Goal: Task Accomplishment & Management: Use online tool/utility

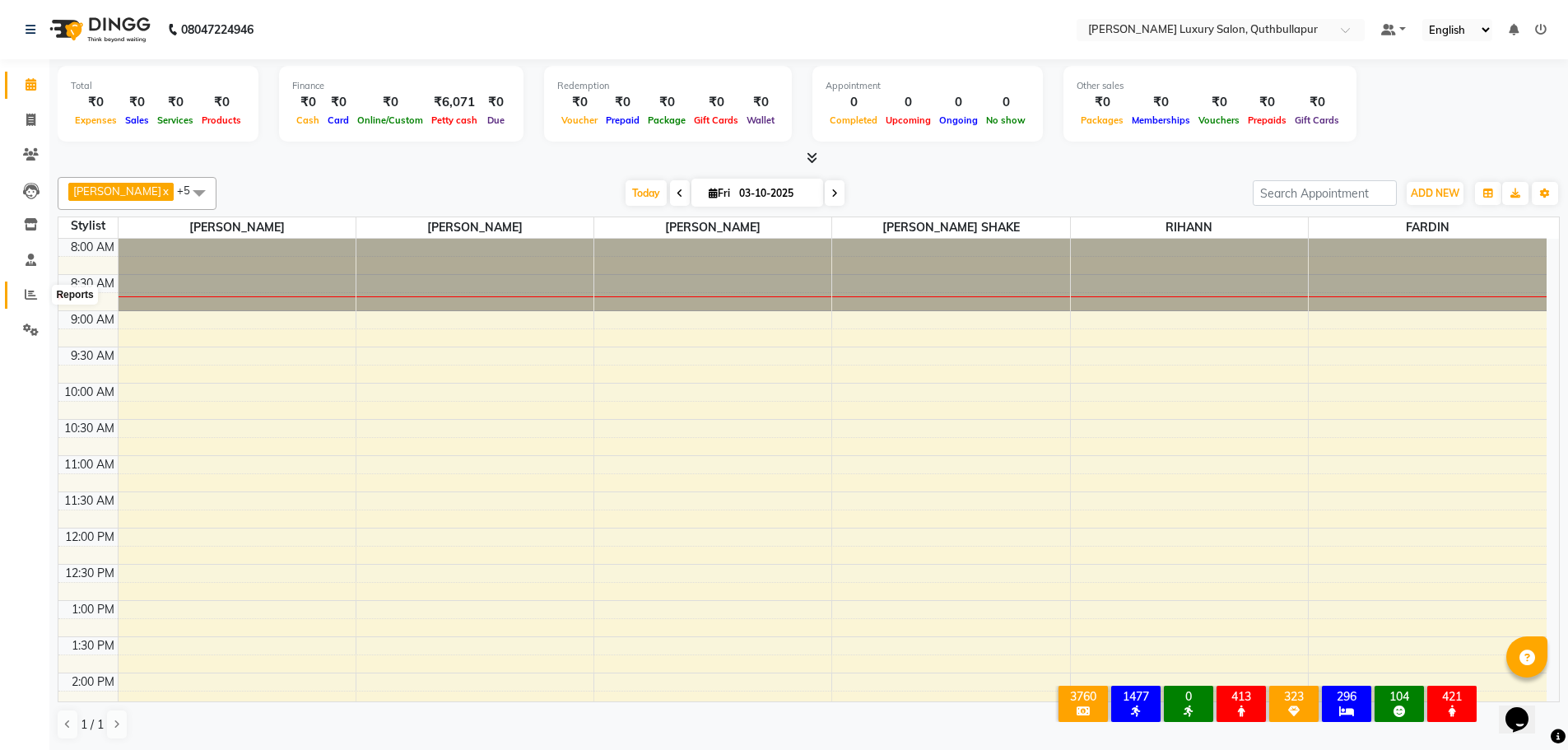
click at [32, 299] on icon at bounding box center [31, 295] width 12 height 12
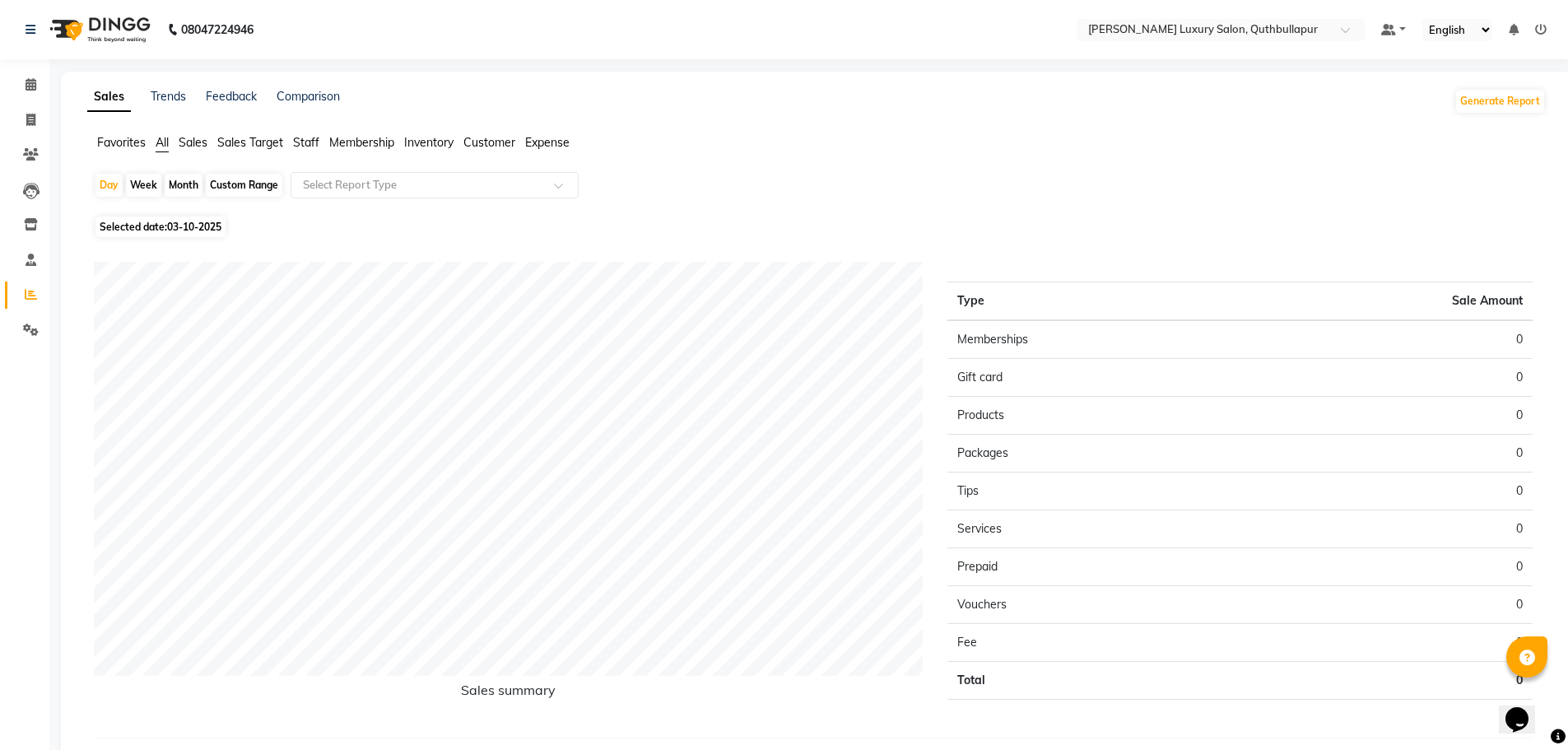
click at [306, 146] on span "Staff" at bounding box center [306, 142] width 26 height 15
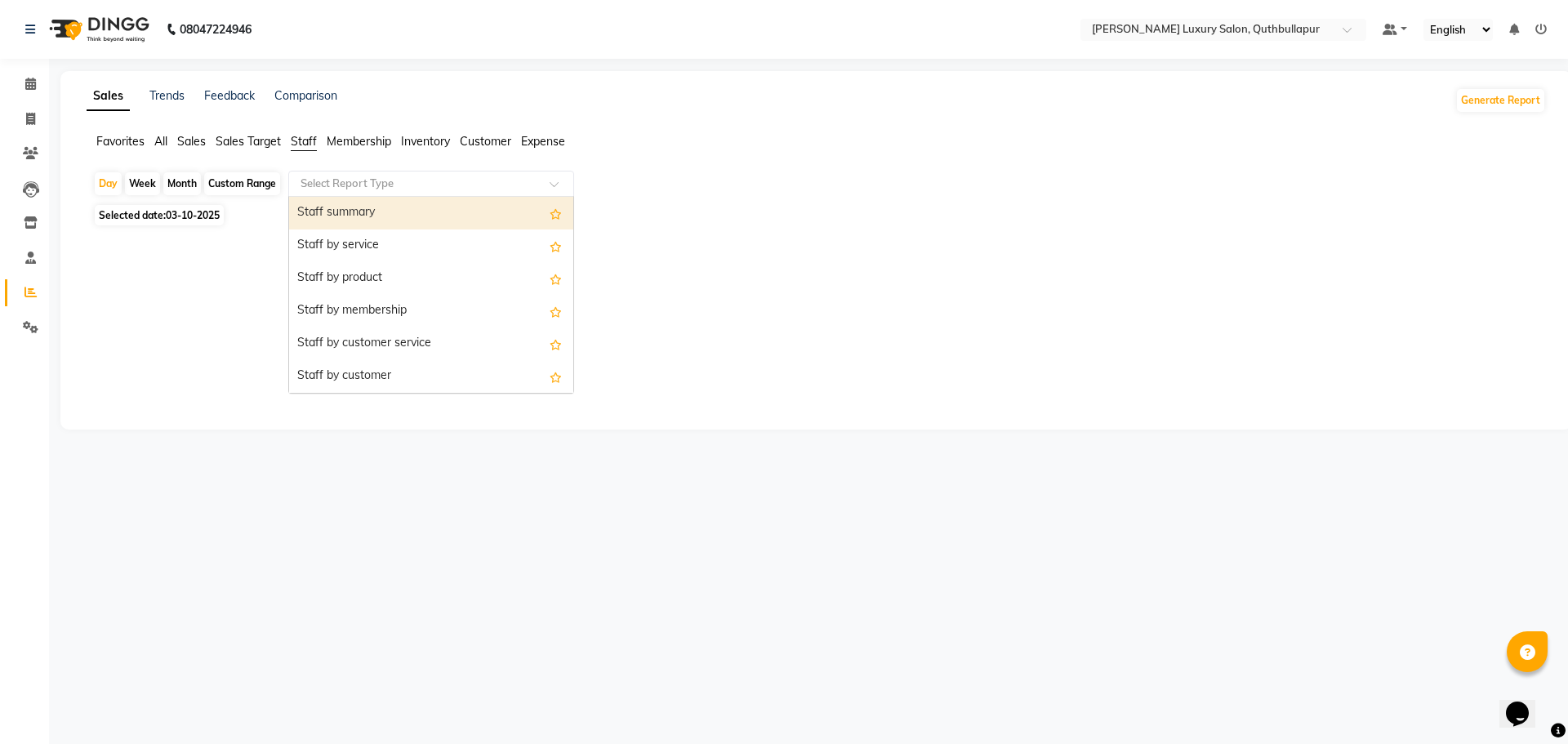
click at [363, 187] on input "text" at bounding box center [415, 183] width 235 height 16
click at [352, 203] on div "Staff summary" at bounding box center [431, 213] width 284 height 33
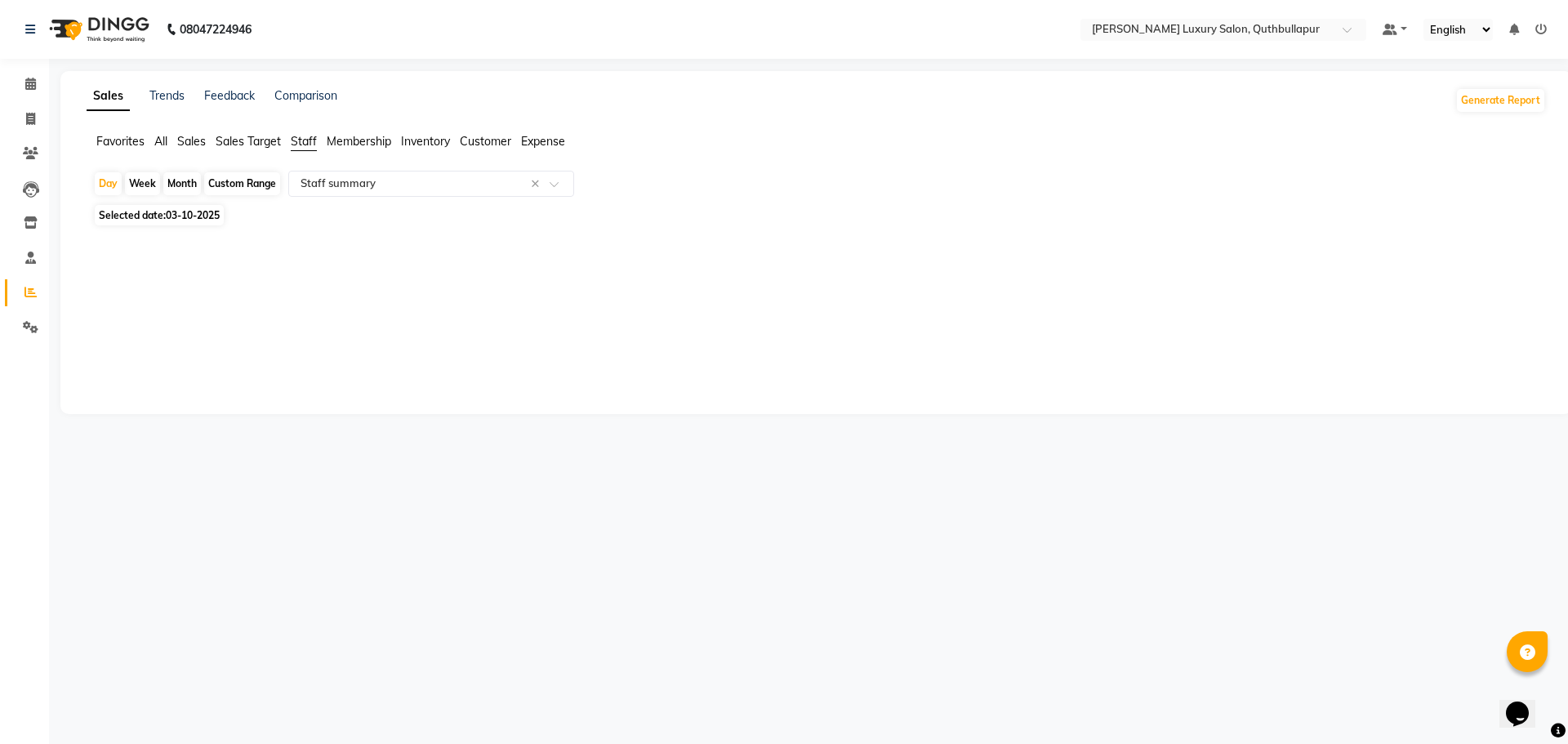
click at [230, 188] on div "Custom Range" at bounding box center [242, 184] width 76 height 23
select select "10"
select select "2025"
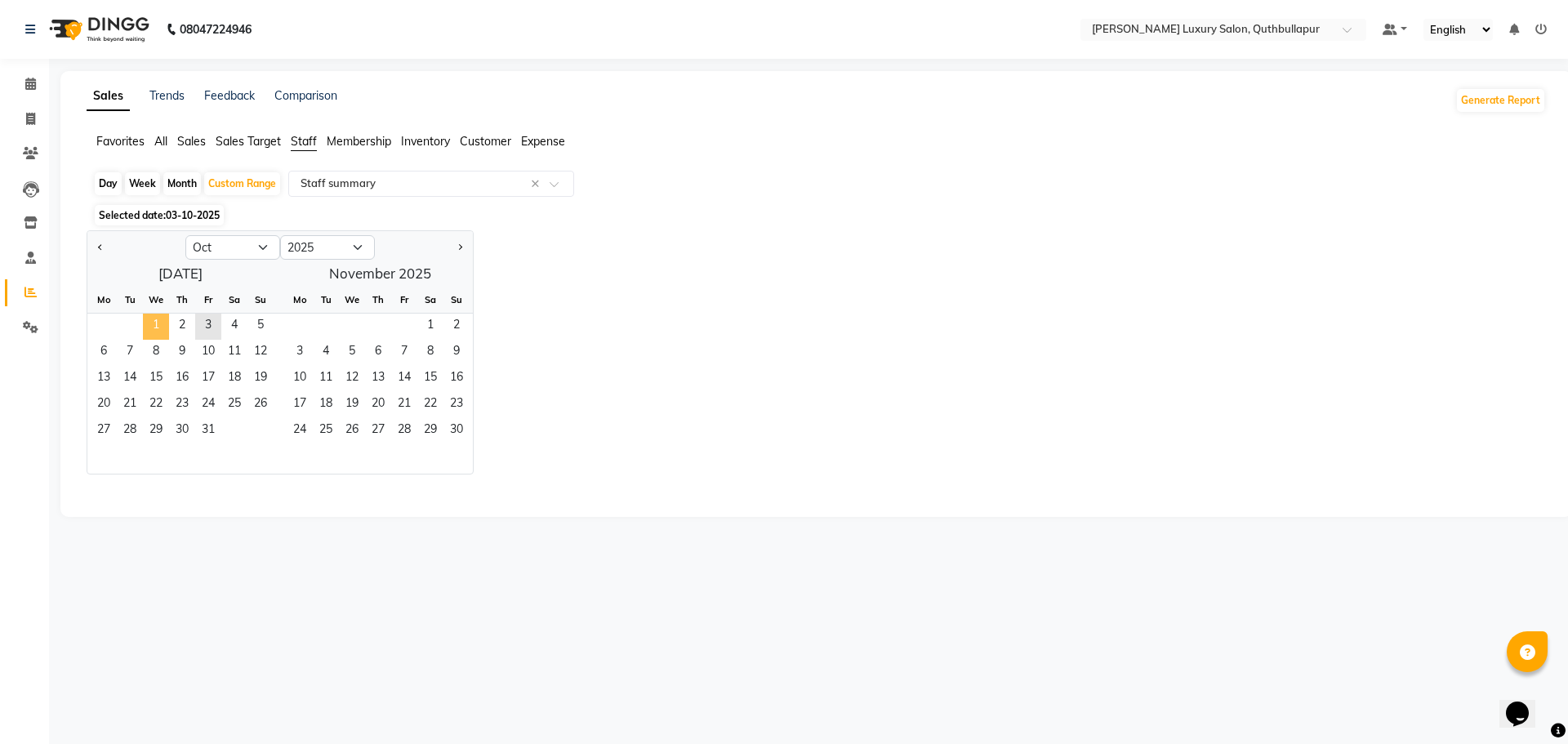
click at [145, 330] on span "1" at bounding box center [156, 327] width 26 height 26
click at [212, 320] on span "3" at bounding box center [208, 327] width 26 height 26
select select "csv"
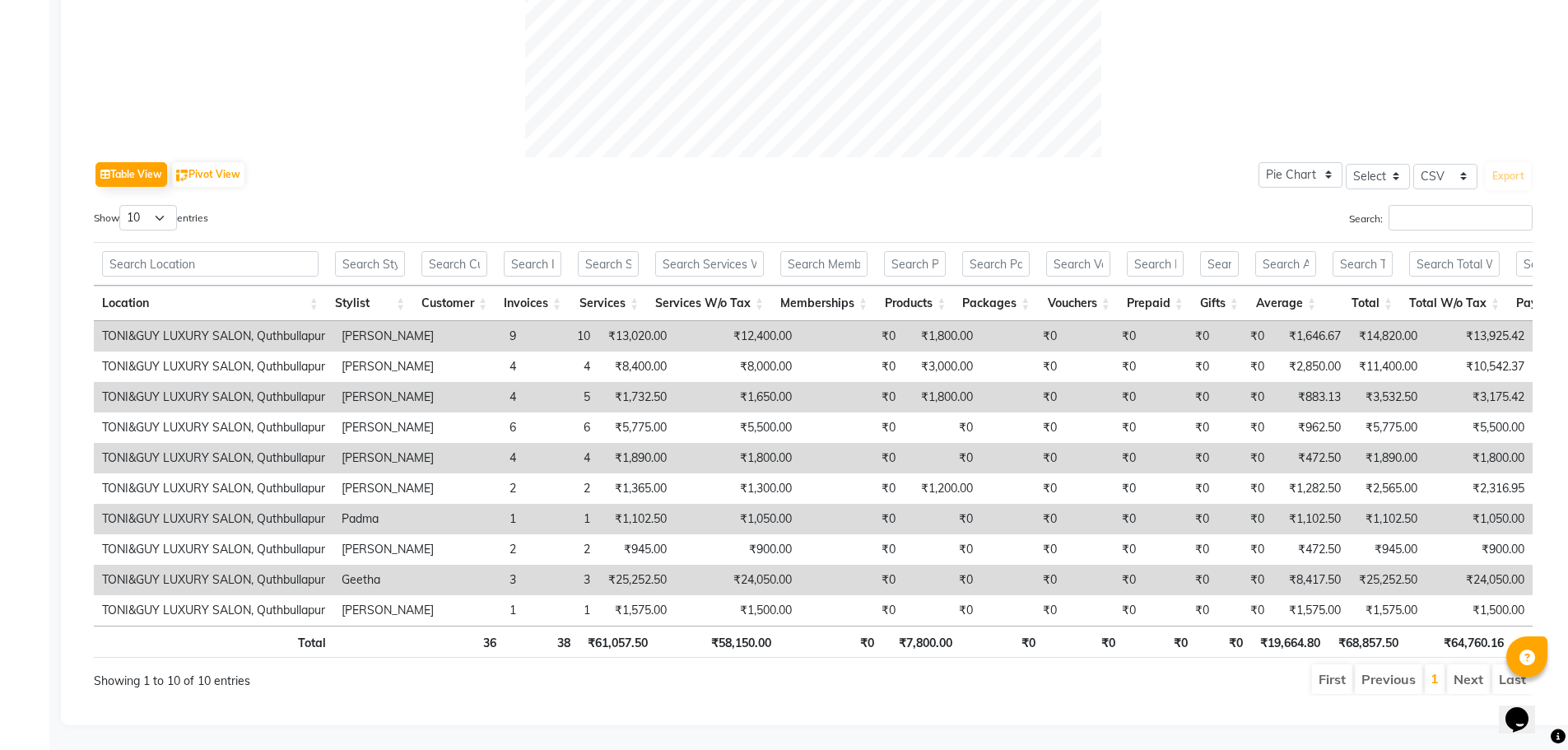
scroll to position [709, 0]
click at [772, 286] on th "Services W/o Tax" at bounding box center [709, 303] width 125 height 35
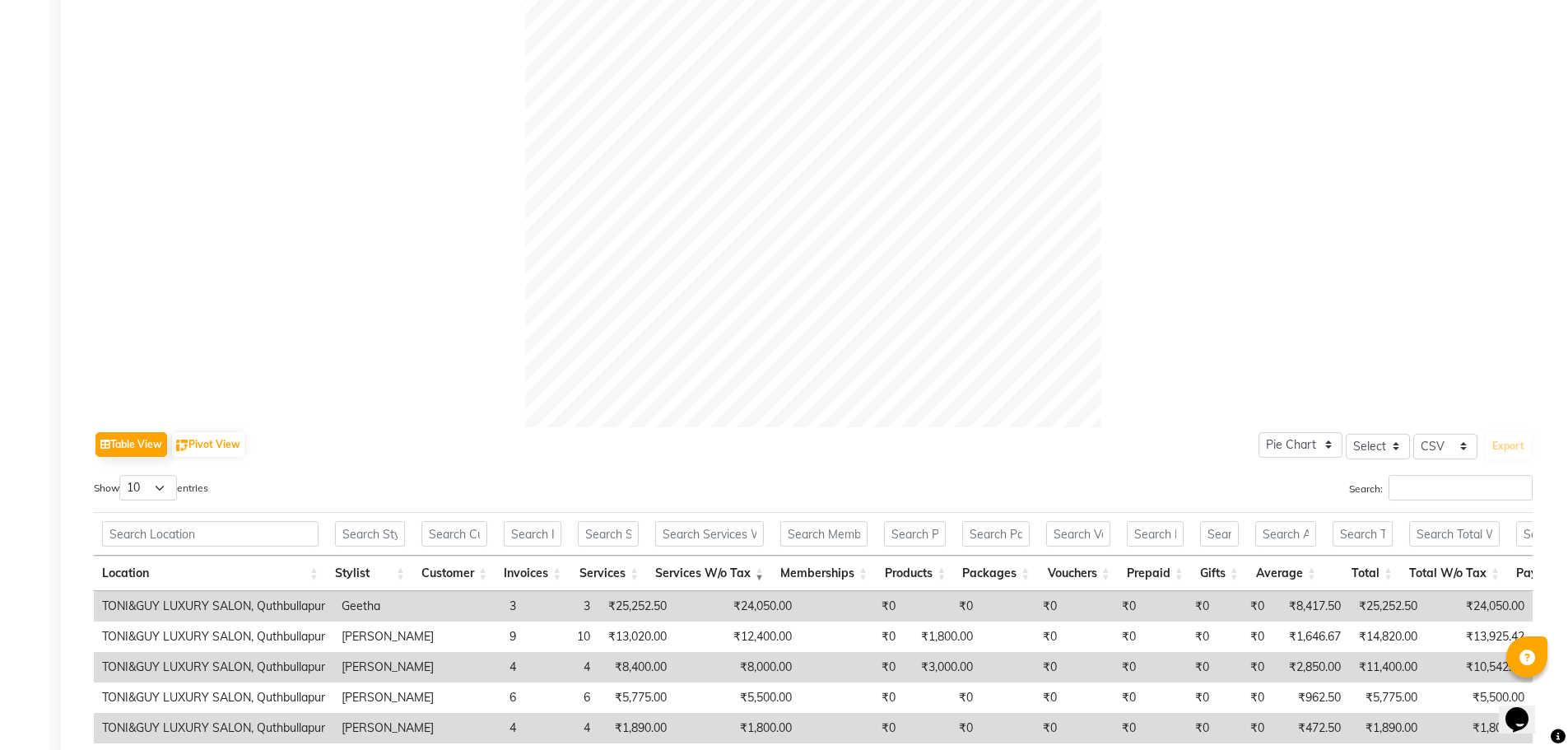
drag, startPoint x: 1154, startPoint y: 133, endPoint x: 1158, endPoint y: 204, distance: 71.1
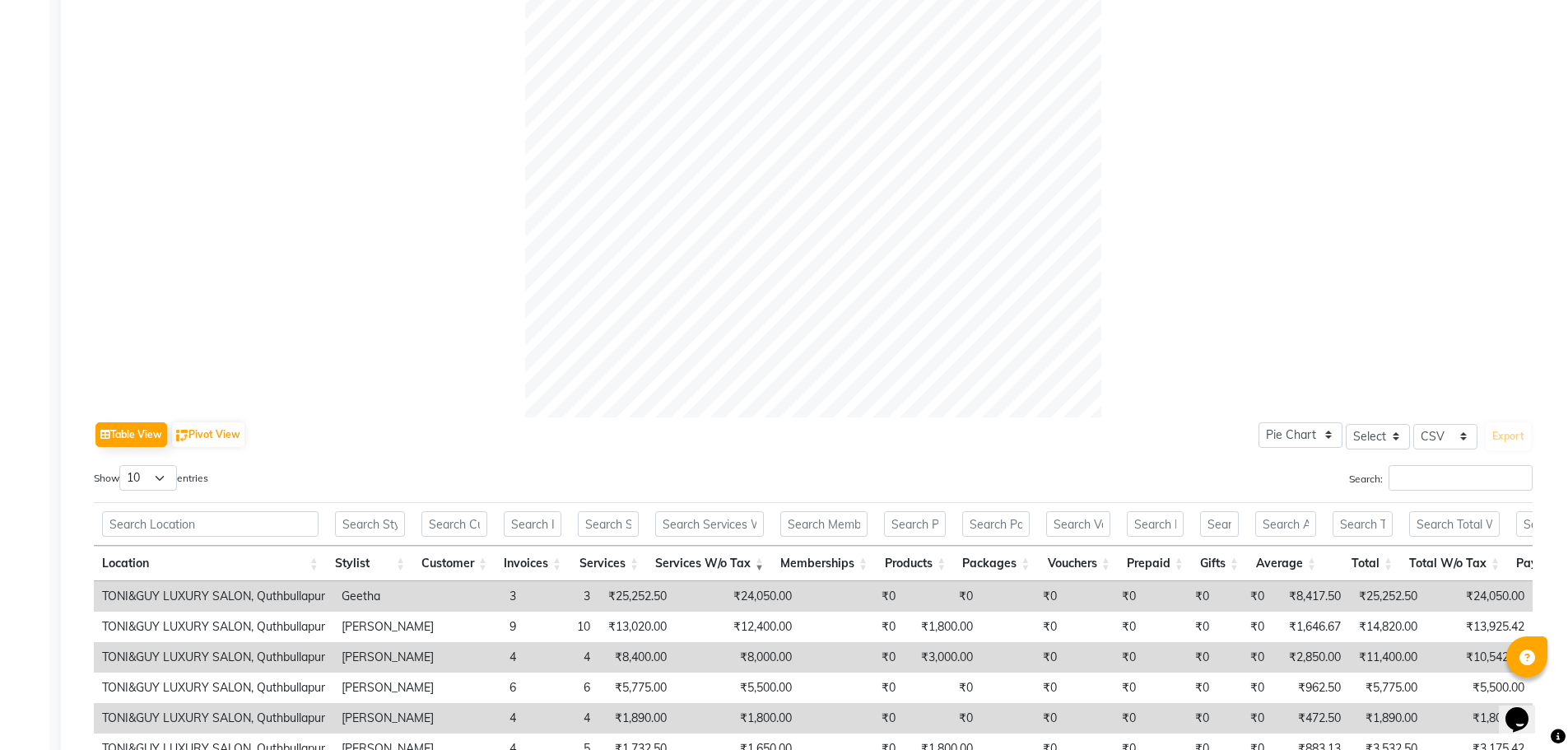
drag, startPoint x: 1074, startPoint y: 455, endPoint x: 1046, endPoint y: 511, distance: 62.6
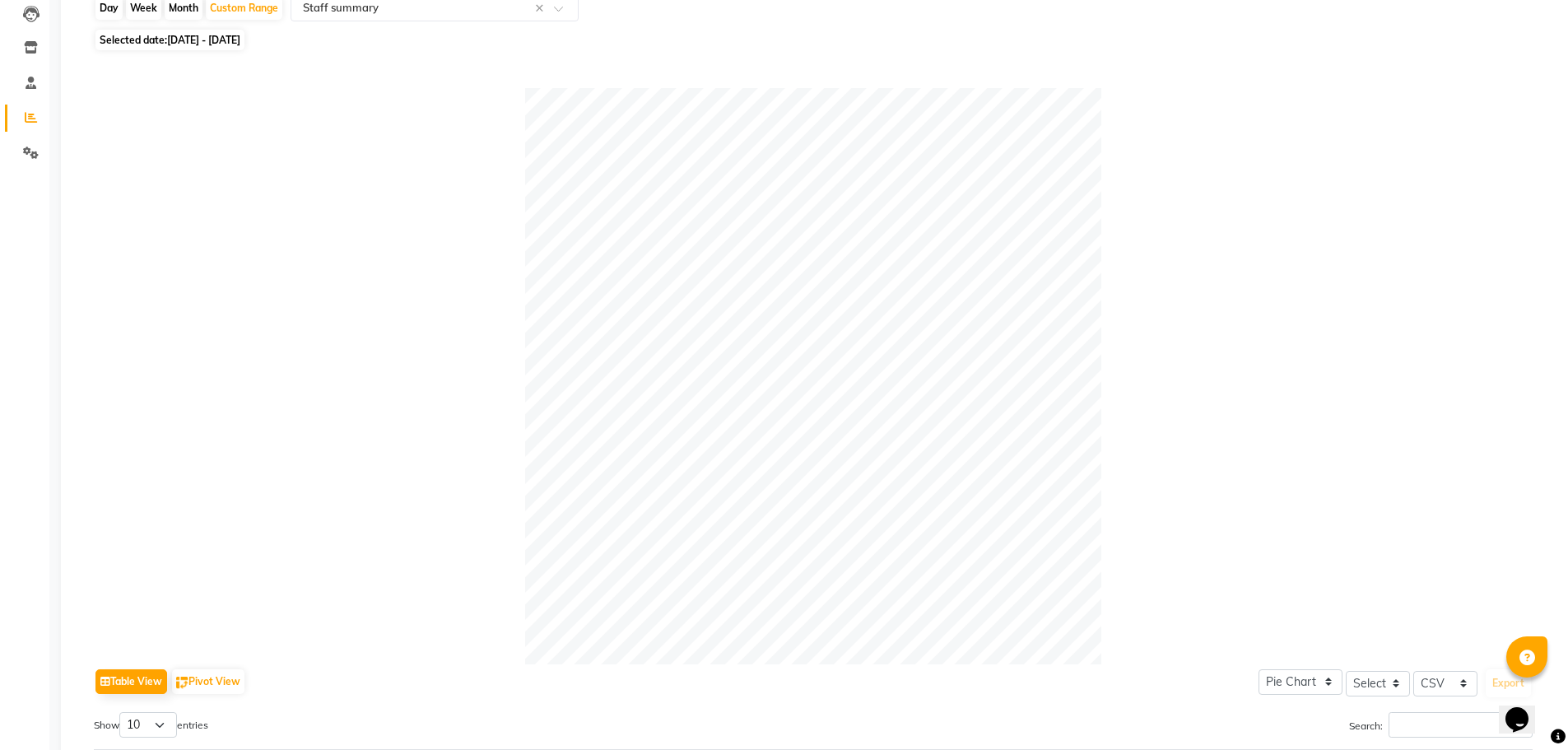
scroll to position [0, 0]
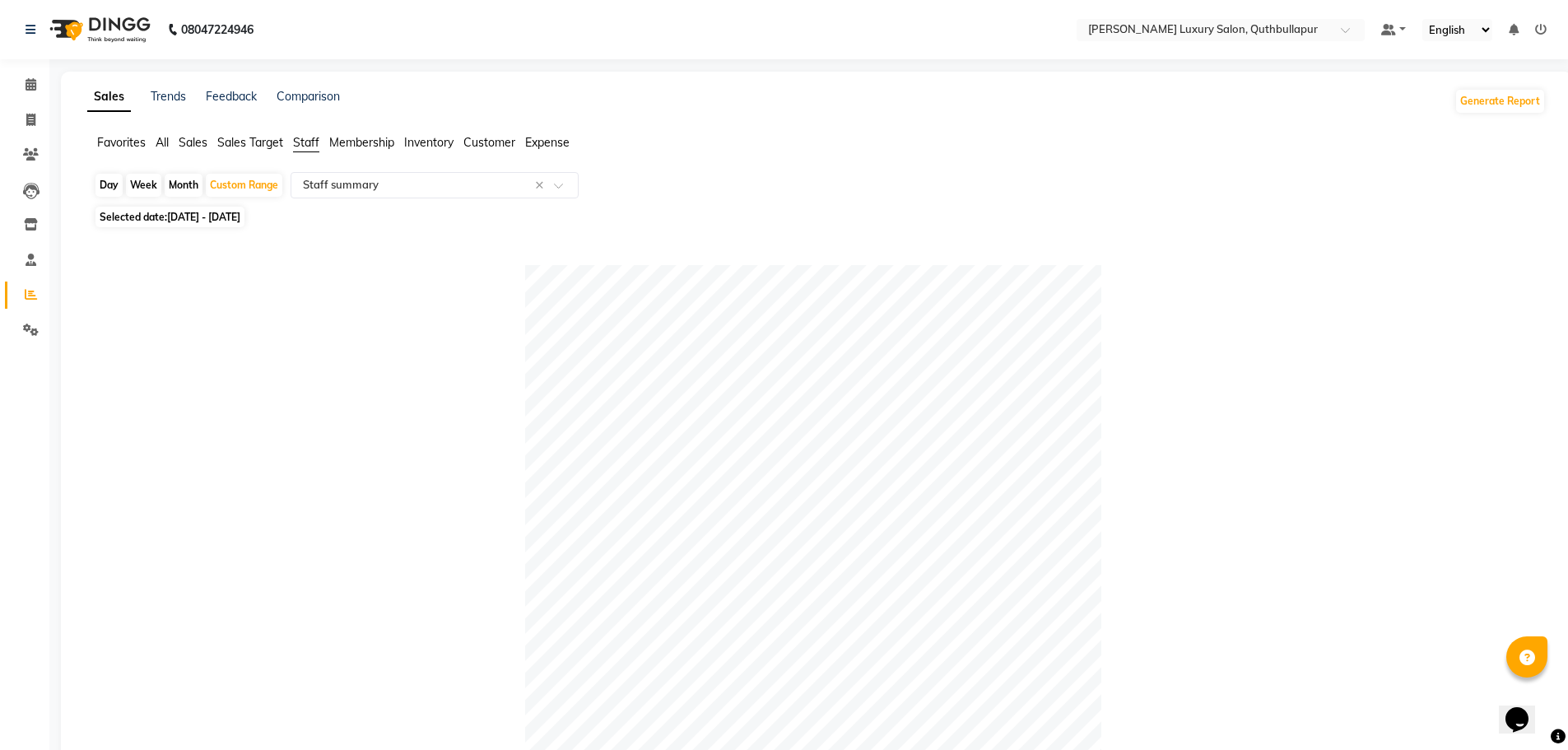
drag, startPoint x: 1030, startPoint y: 474, endPoint x: 131, endPoint y: 218, distance: 934.7
click at [31, 118] on icon at bounding box center [31, 120] width 9 height 12
select select "service"
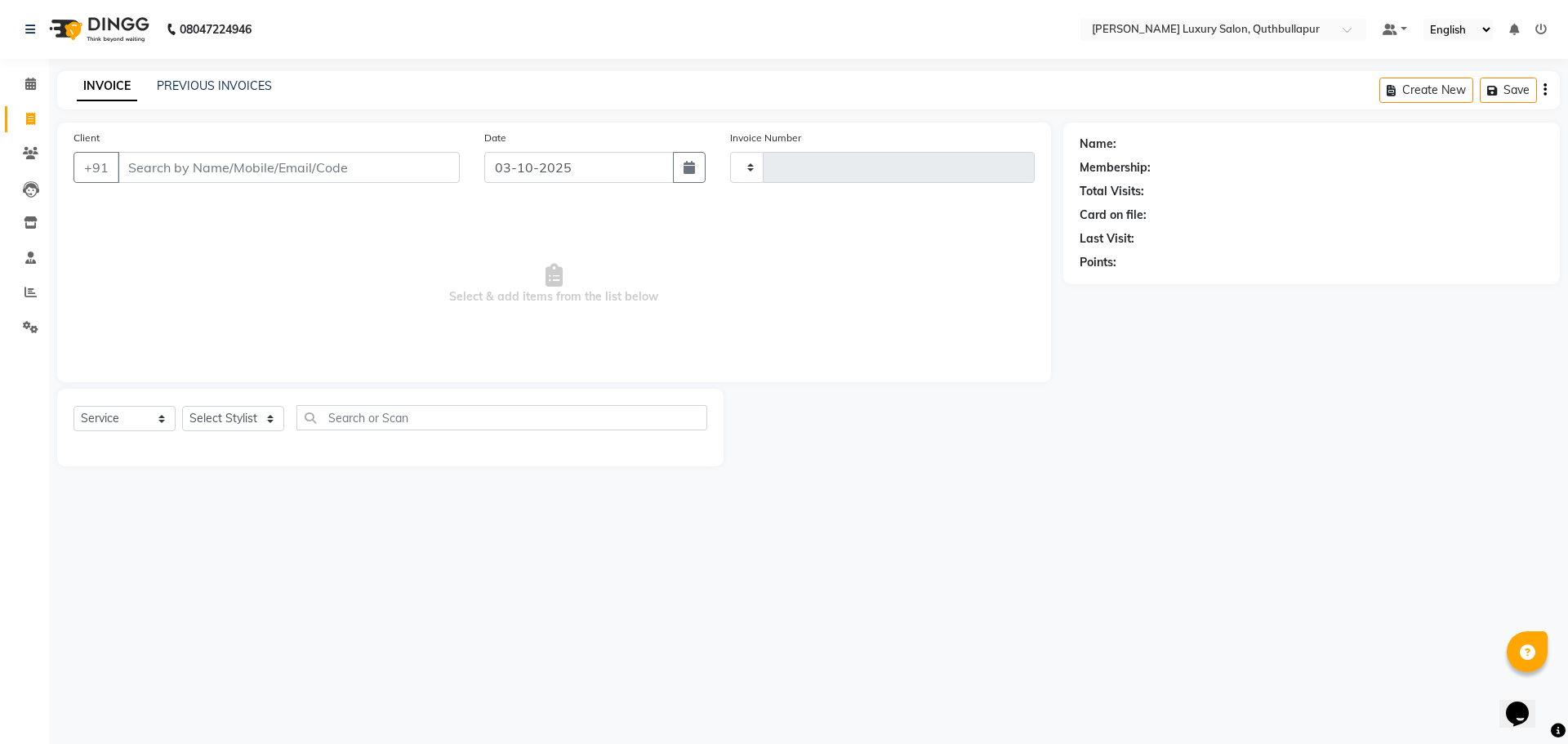
type input "3658"
select select "5816"
click at [33, 288] on icon at bounding box center [30, 292] width 12 height 12
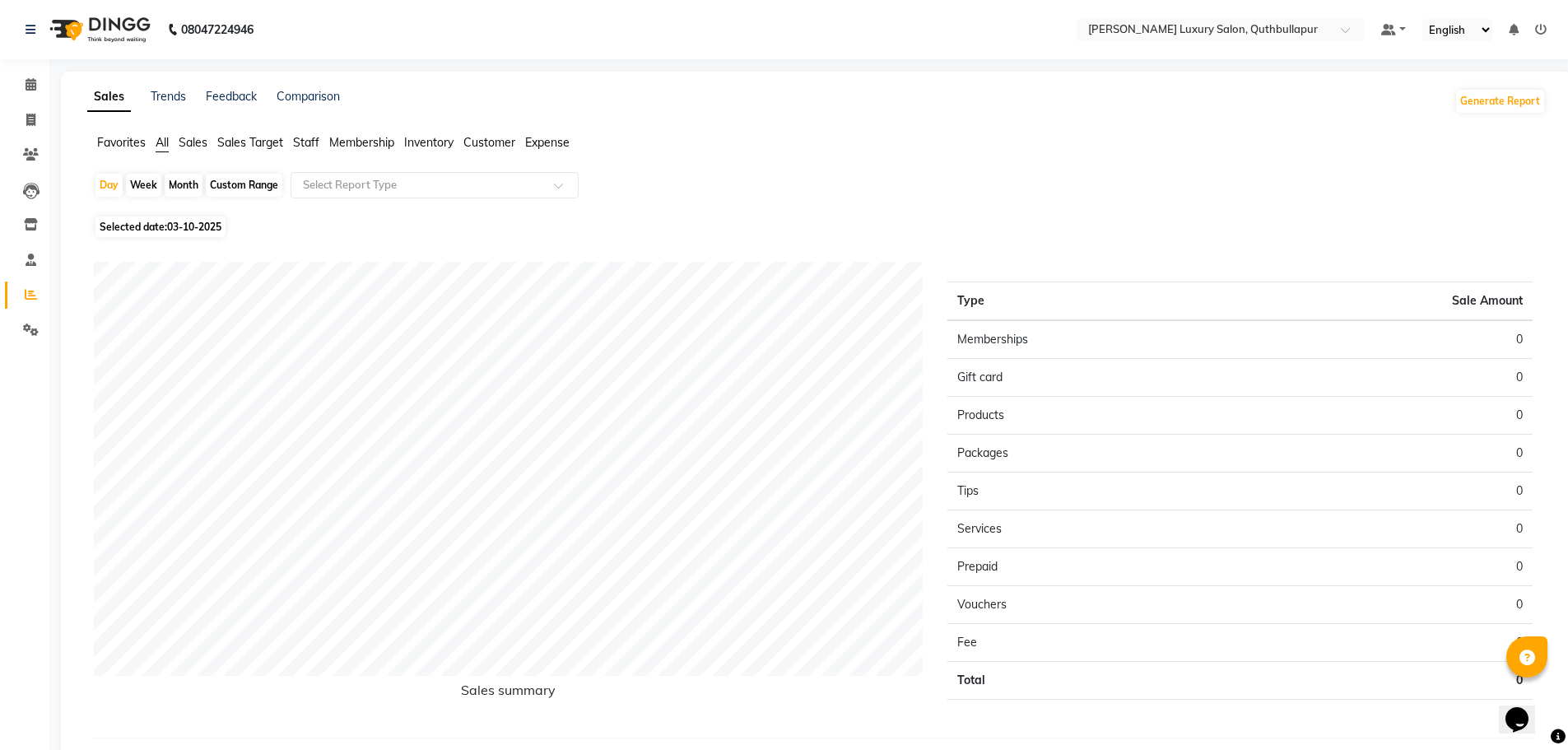
drag, startPoint x: 205, startPoint y: 135, endPoint x: 0, endPoint y: 389, distance: 326.4
click at [215, 182] on app-reports "Favorites All Sales Sales Target Staff Membership Inventory Customer Expense Da…" at bounding box center [815, 448] width 1478 height 630
click at [31, 122] on icon at bounding box center [31, 120] width 9 height 12
select select "service"
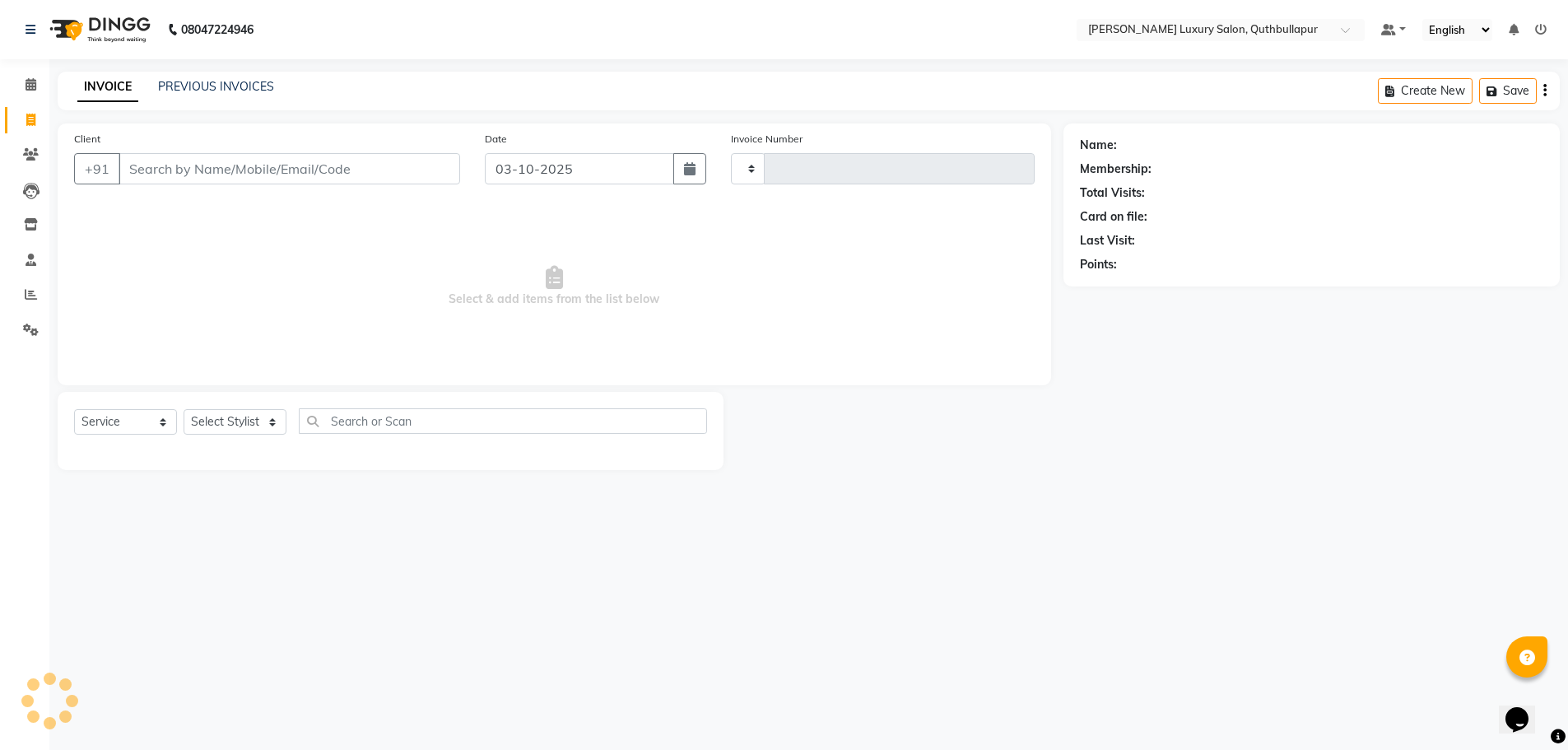
type input "3658"
select select "5816"
click at [41, 299] on span at bounding box center [31, 295] width 29 height 19
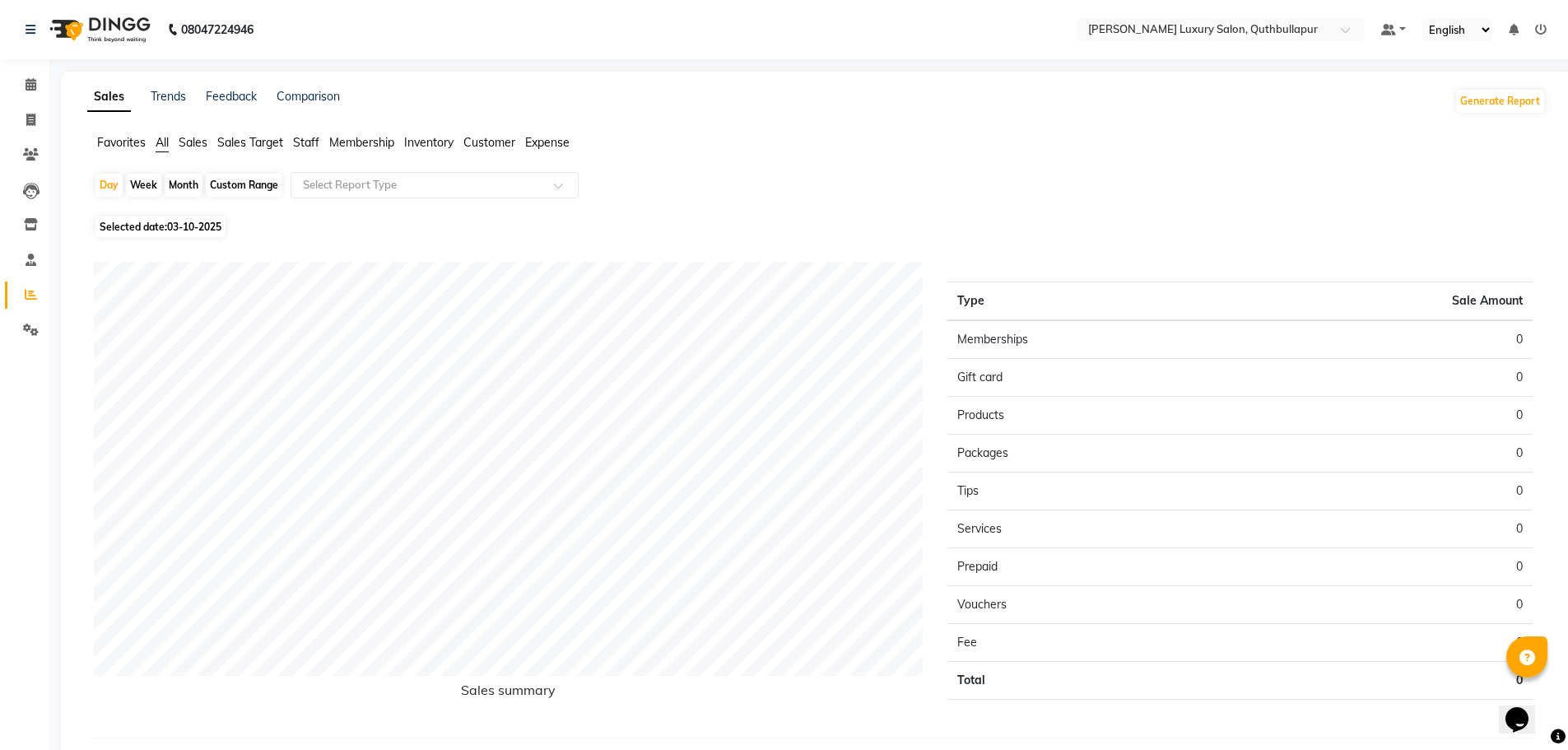
click at [302, 133] on div "Sales Trends Feedback Comparison Generate Report Favorites All Sales Sales Targ…" at bounding box center [816, 427] width 1511 height 710
click at [303, 136] on span "Staff" at bounding box center [306, 142] width 26 height 15
click at [272, 185] on div "Custom Range" at bounding box center [244, 185] width 77 height 23
select select "10"
select select "2025"
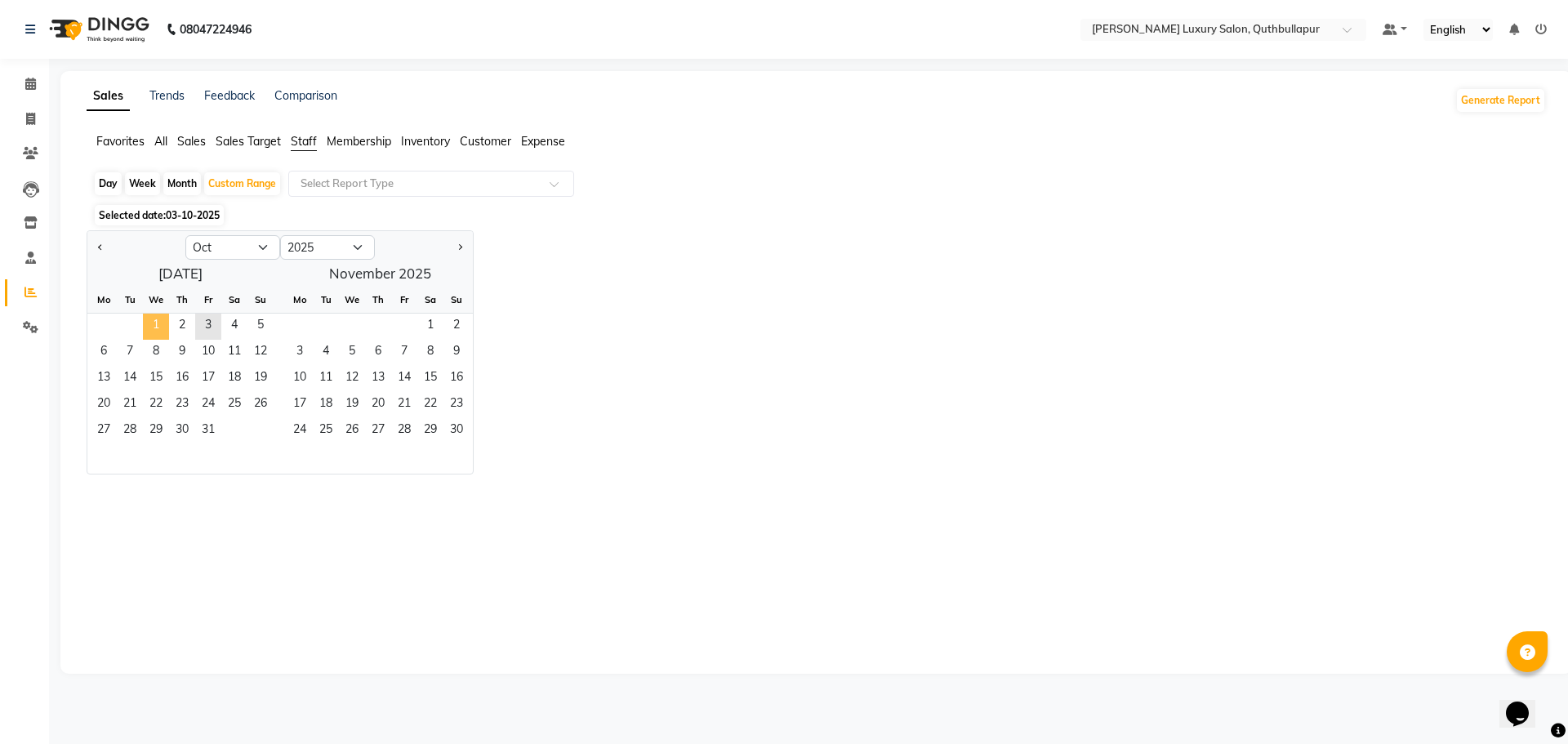
click at [148, 315] on span "1" at bounding box center [156, 327] width 26 height 26
click at [213, 328] on span "3" at bounding box center [208, 327] width 26 height 26
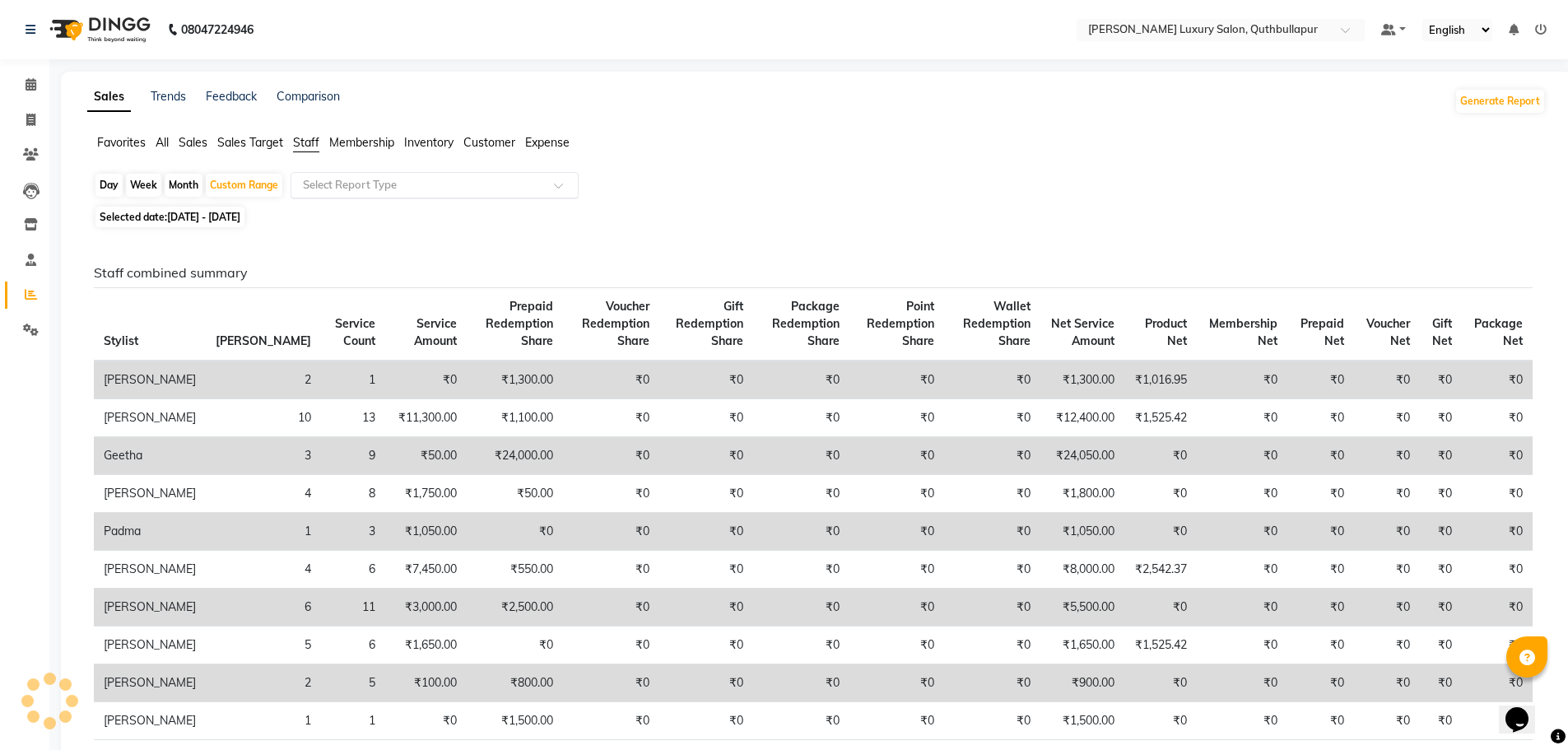
click at [443, 174] on div "Select Report Type" at bounding box center [434, 185] width 288 height 26
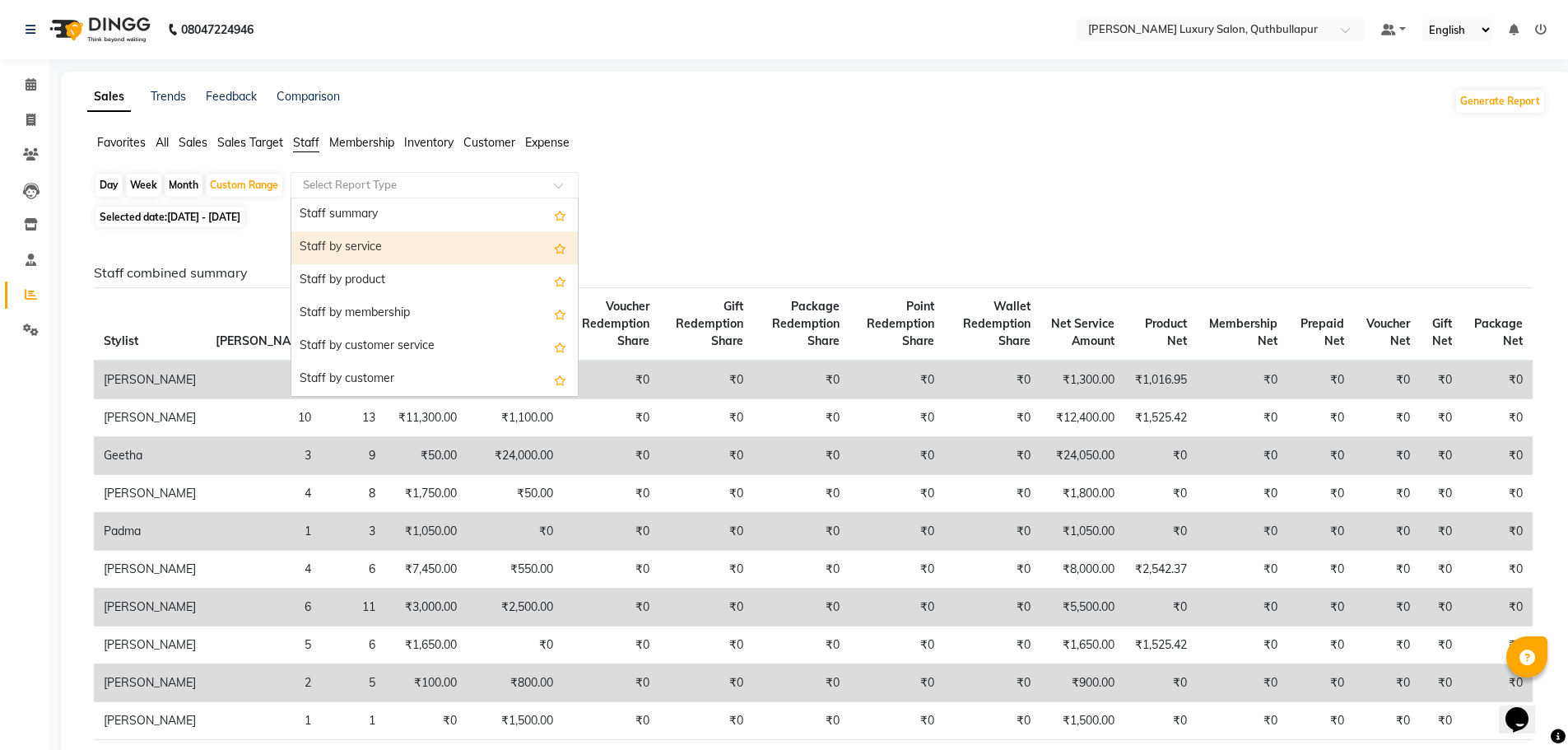
click at [425, 259] on div "Staff by service" at bounding box center [434, 248] width 287 height 33
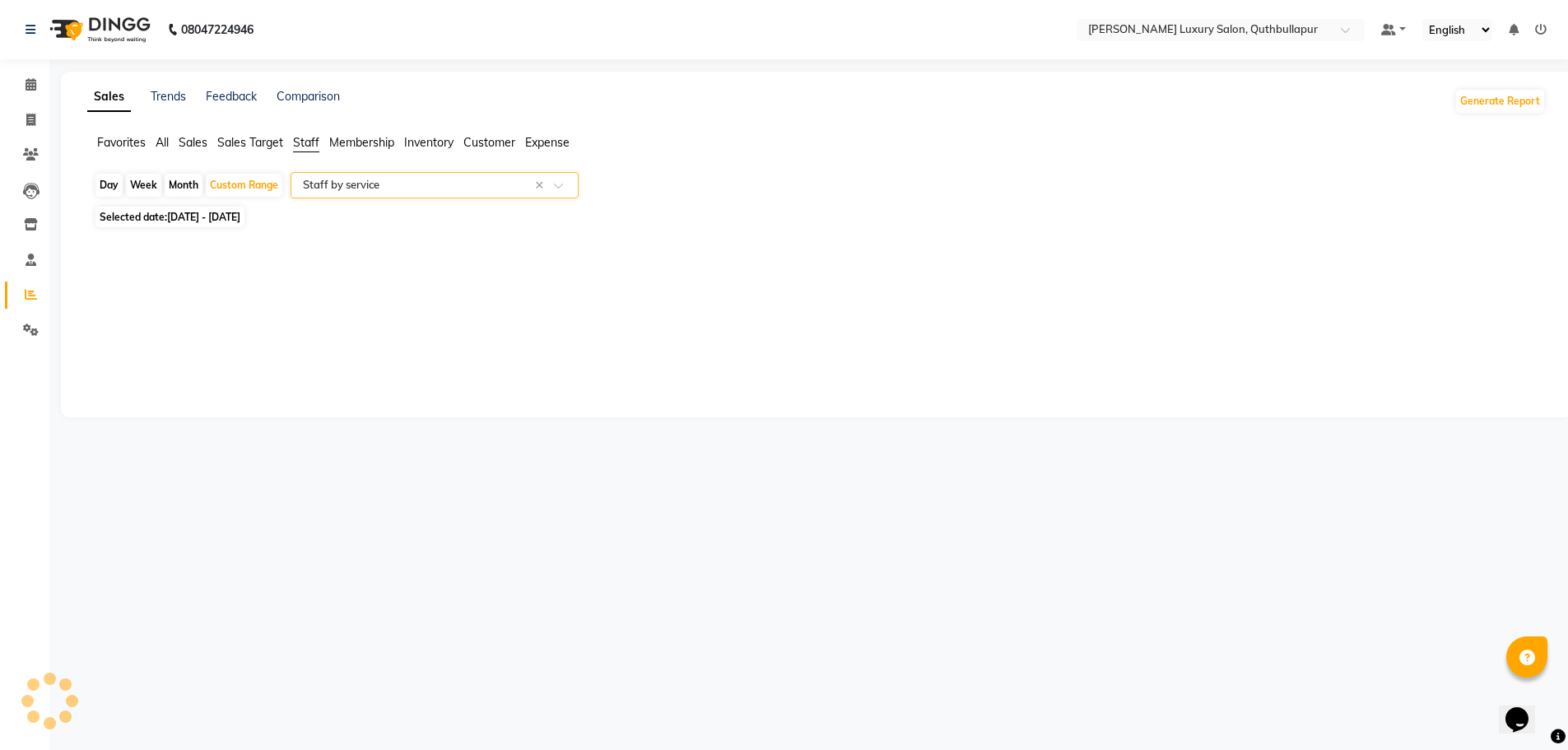
select select "csv"
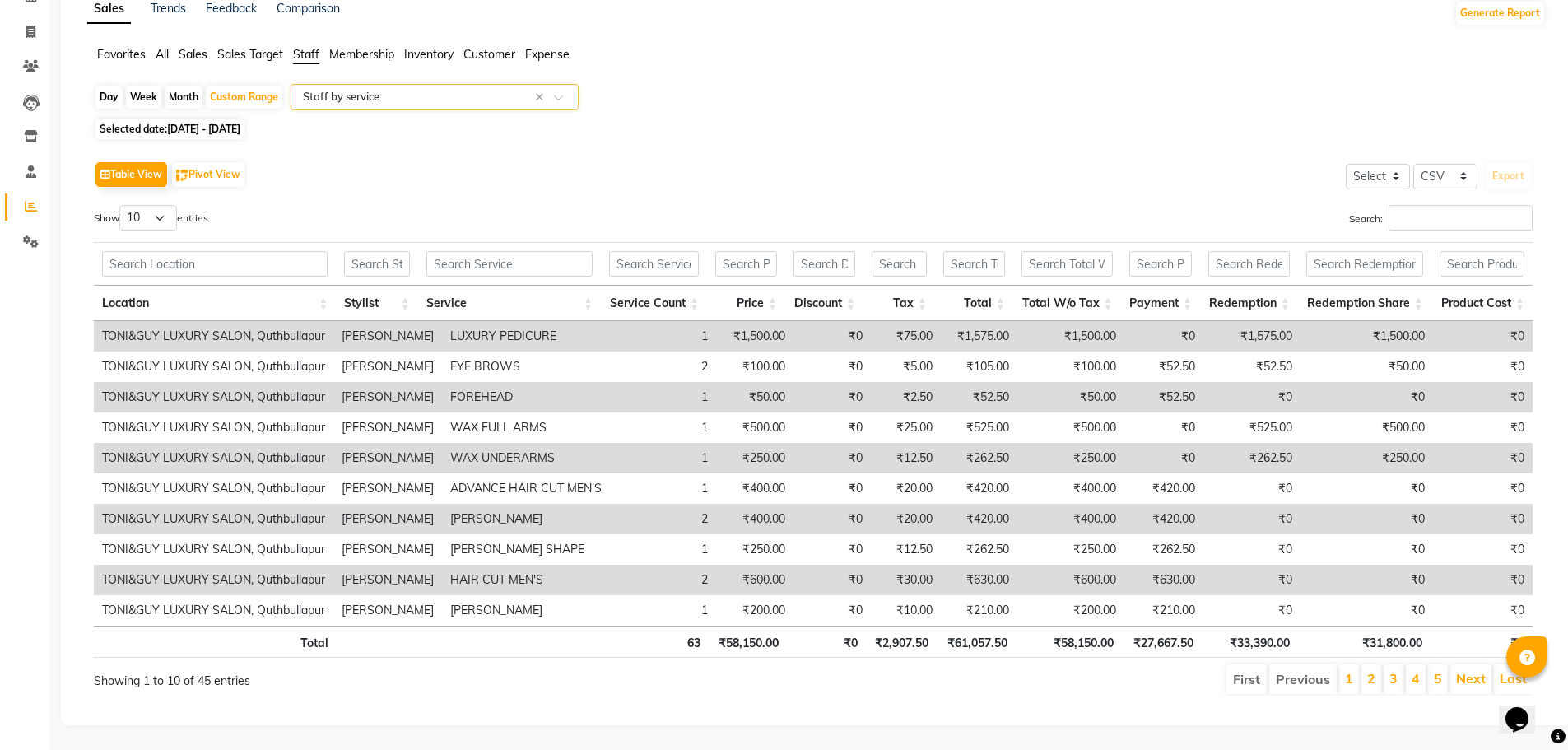
scroll to position [101, 0]
click at [1441, 205] on input "Search:" at bounding box center [1460, 217] width 144 height 25
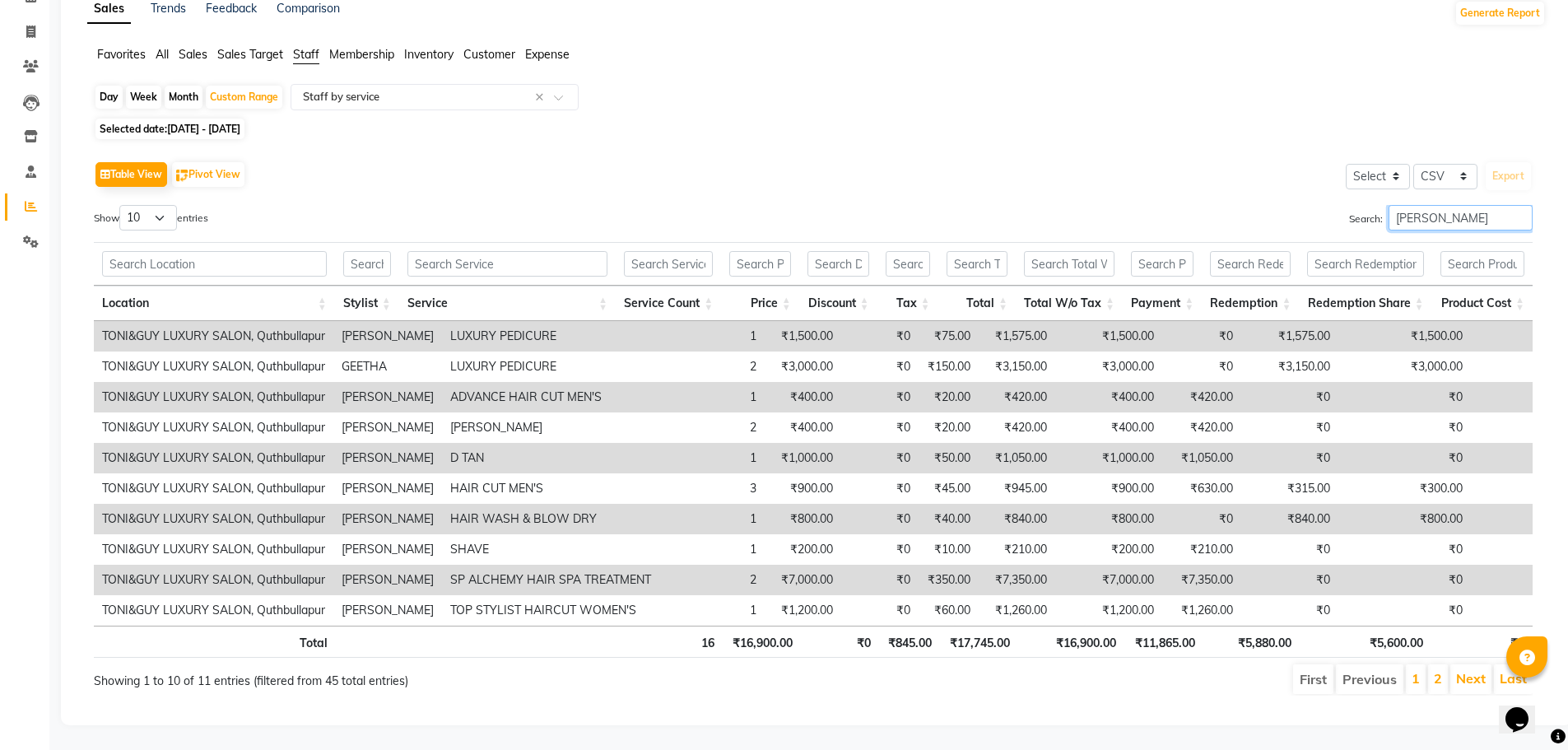
scroll to position [70, 0]
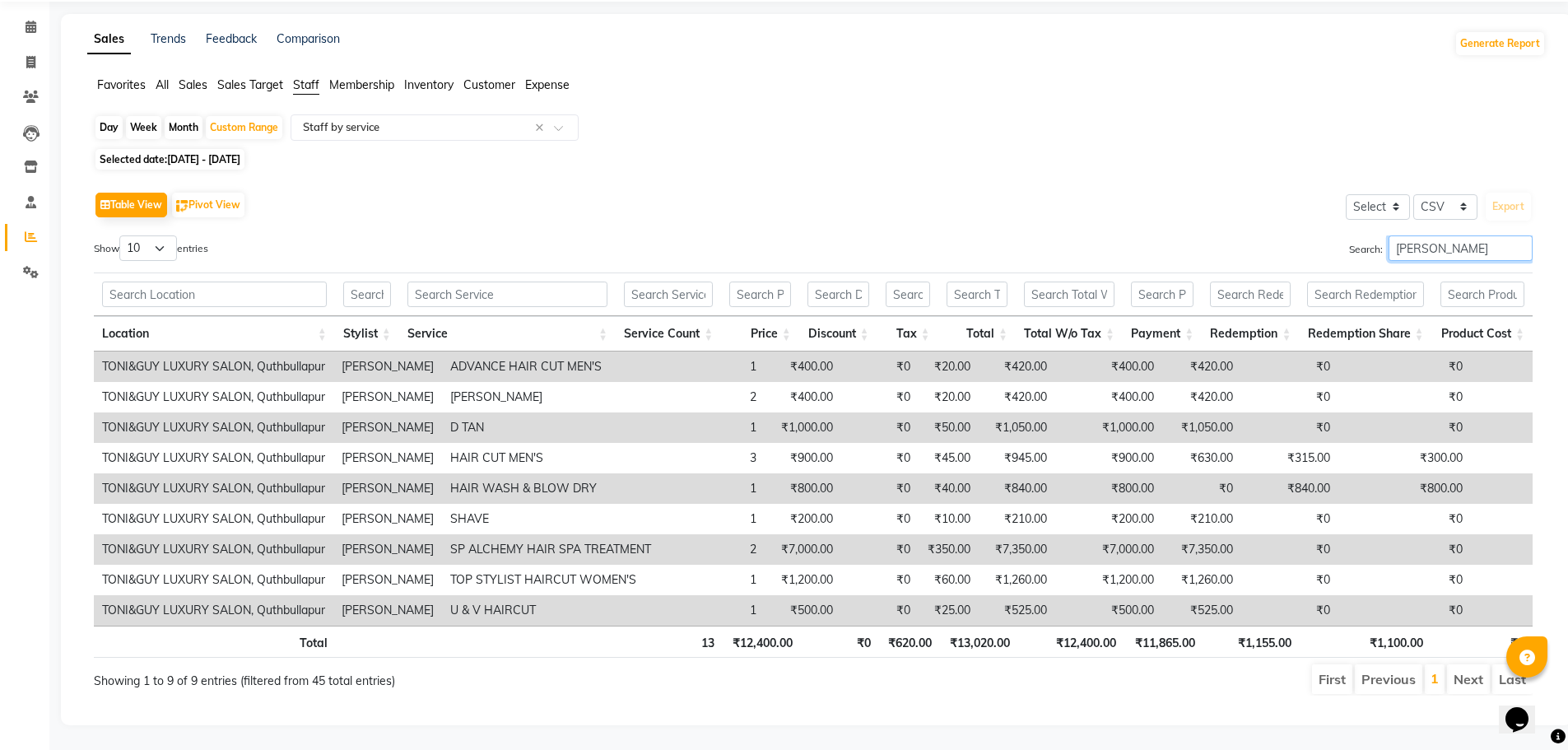
type input "[PERSON_NAME]"
click at [162, 235] on select "10 25 50 100" at bounding box center [149, 247] width 58 height 25
select select "100"
click at [121, 235] on select "10 25 50 100" at bounding box center [149, 247] width 58 height 25
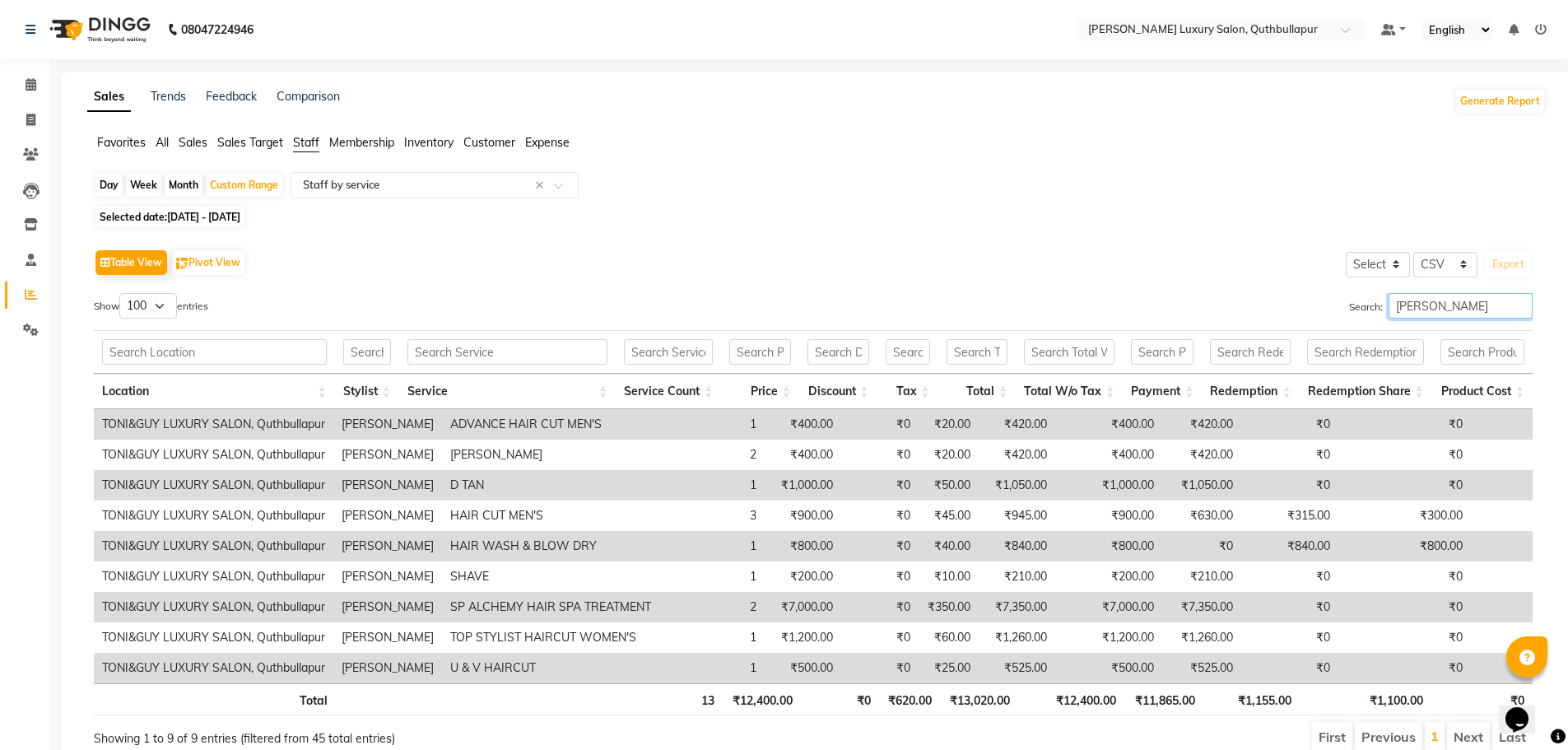
click at [1465, 301] on input "[PERSON_NAME]" at bounding box center [1460, 305] width 144 height 25
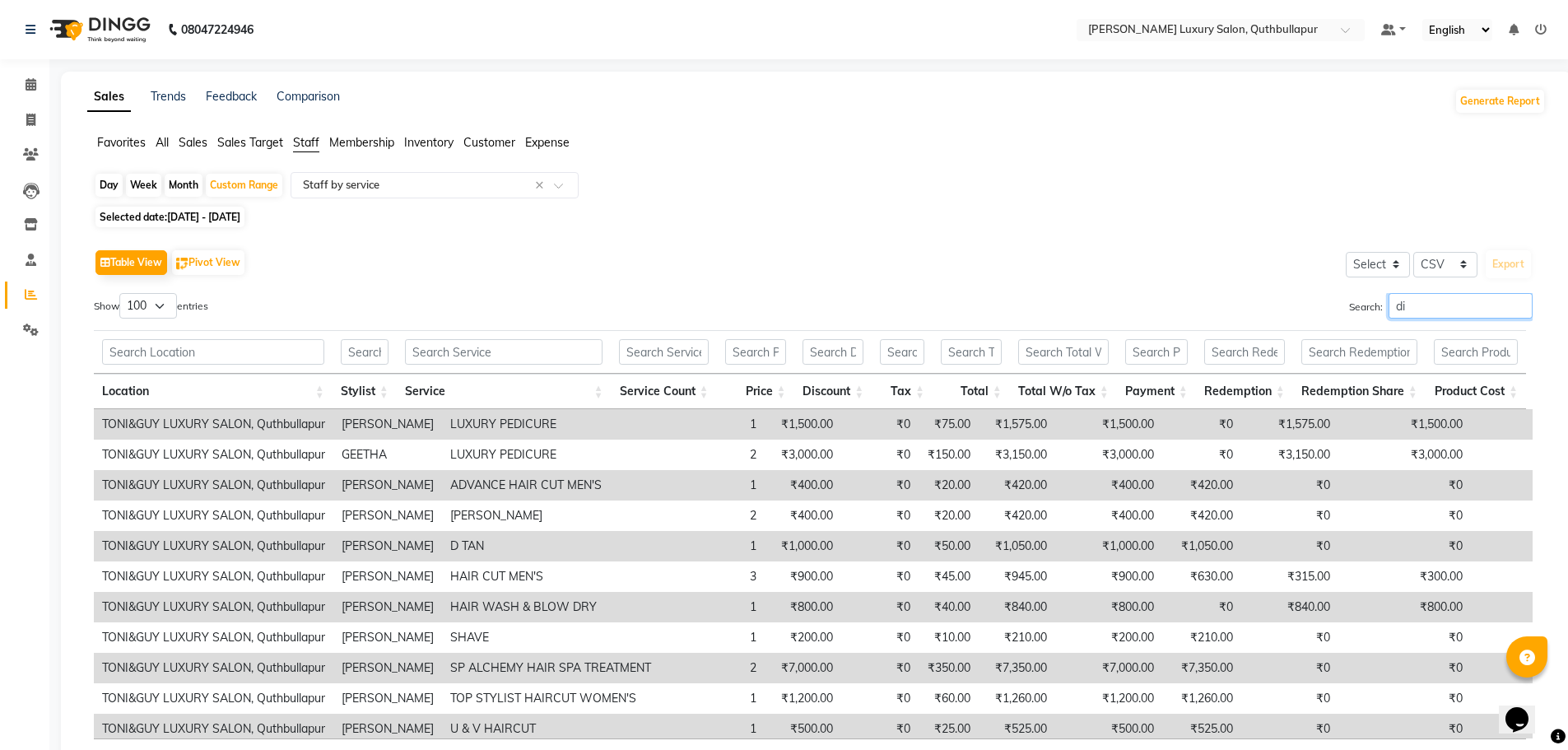
type input "d"
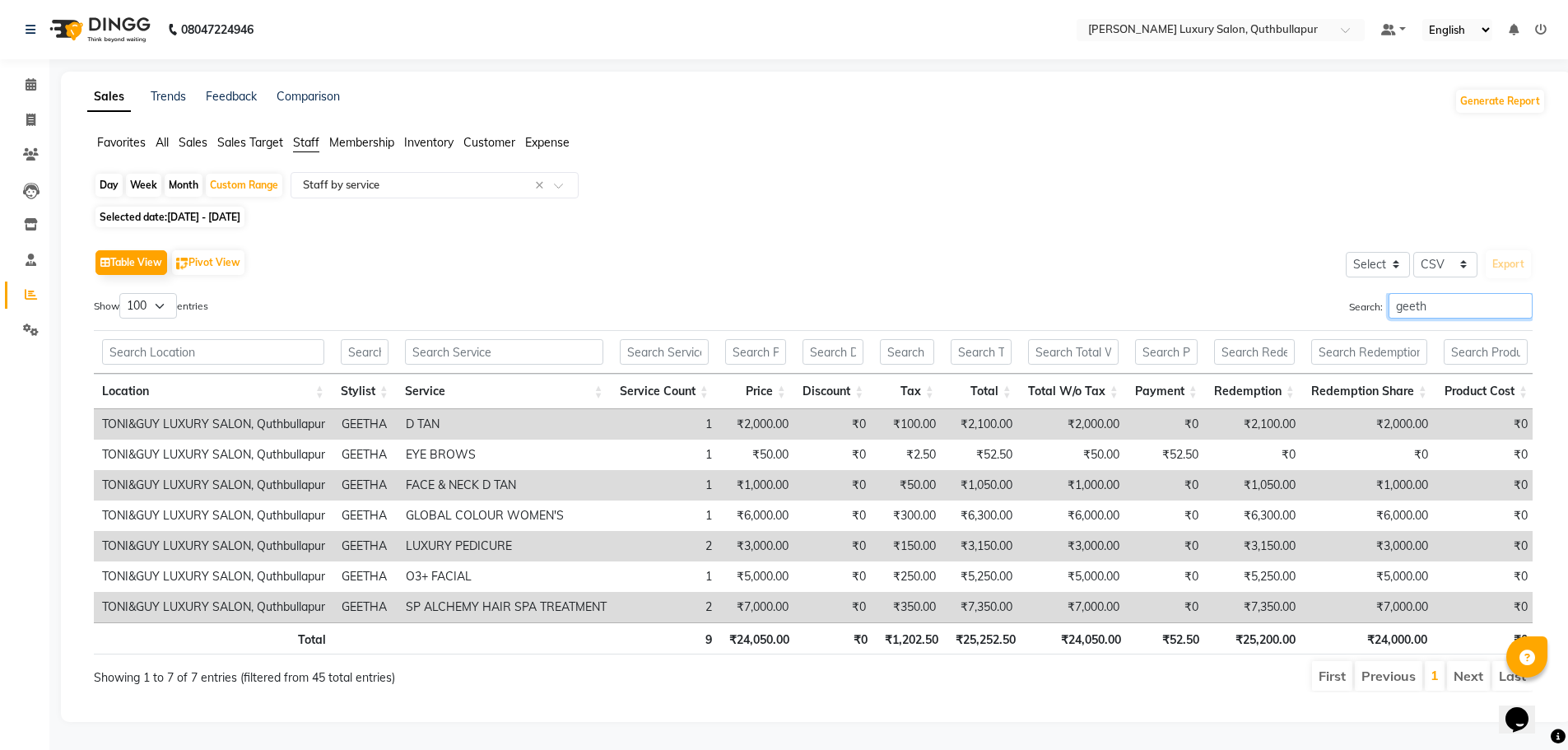
type input "geetha"
click at [1518, 293] on input "geetha" at bounding box center [1460, 305] width 144 height 25
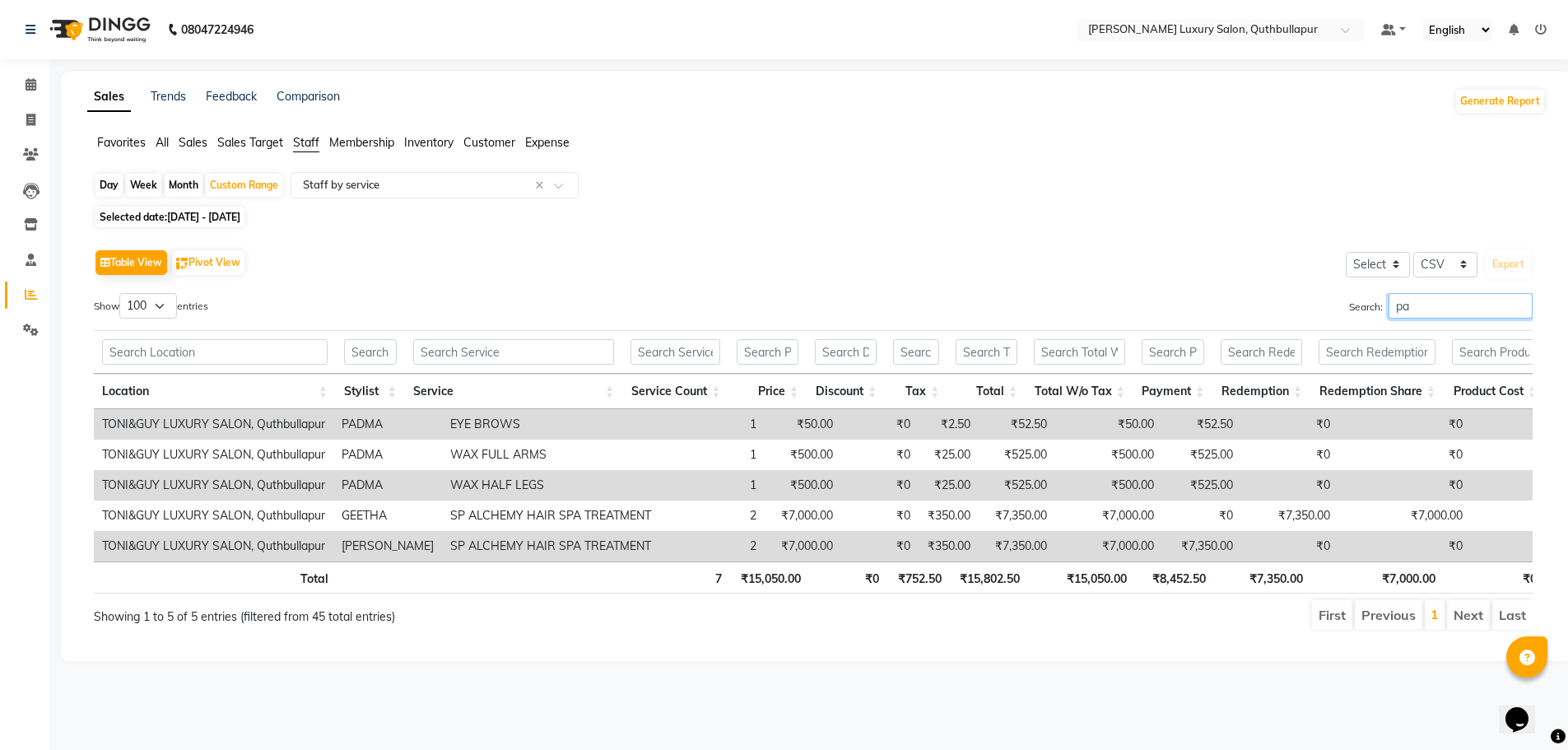
scroll to position [0, 0]
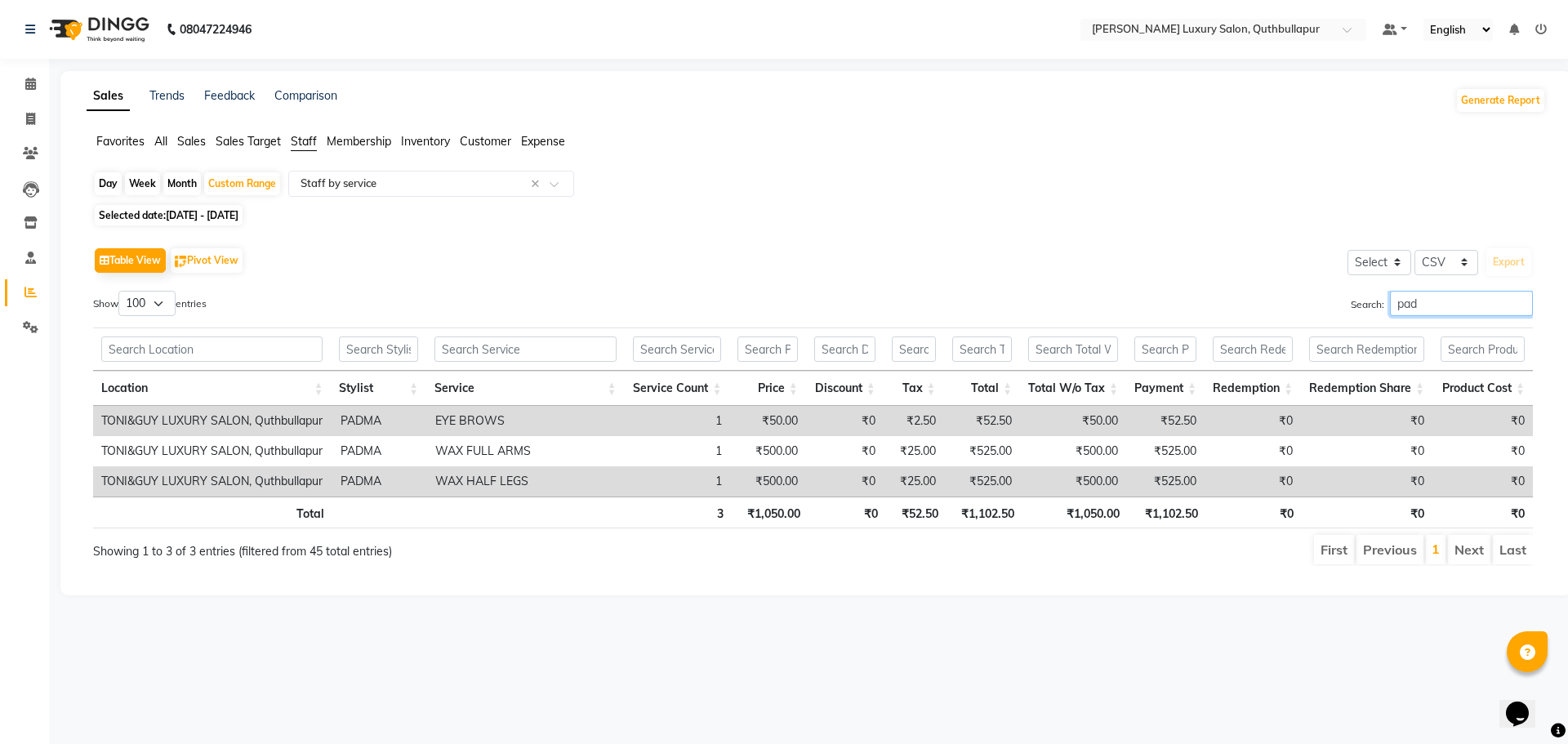
type input "padm"
click at [1519, 300] on input "padm" at bounding box center [1460, 303] width 143 height 25
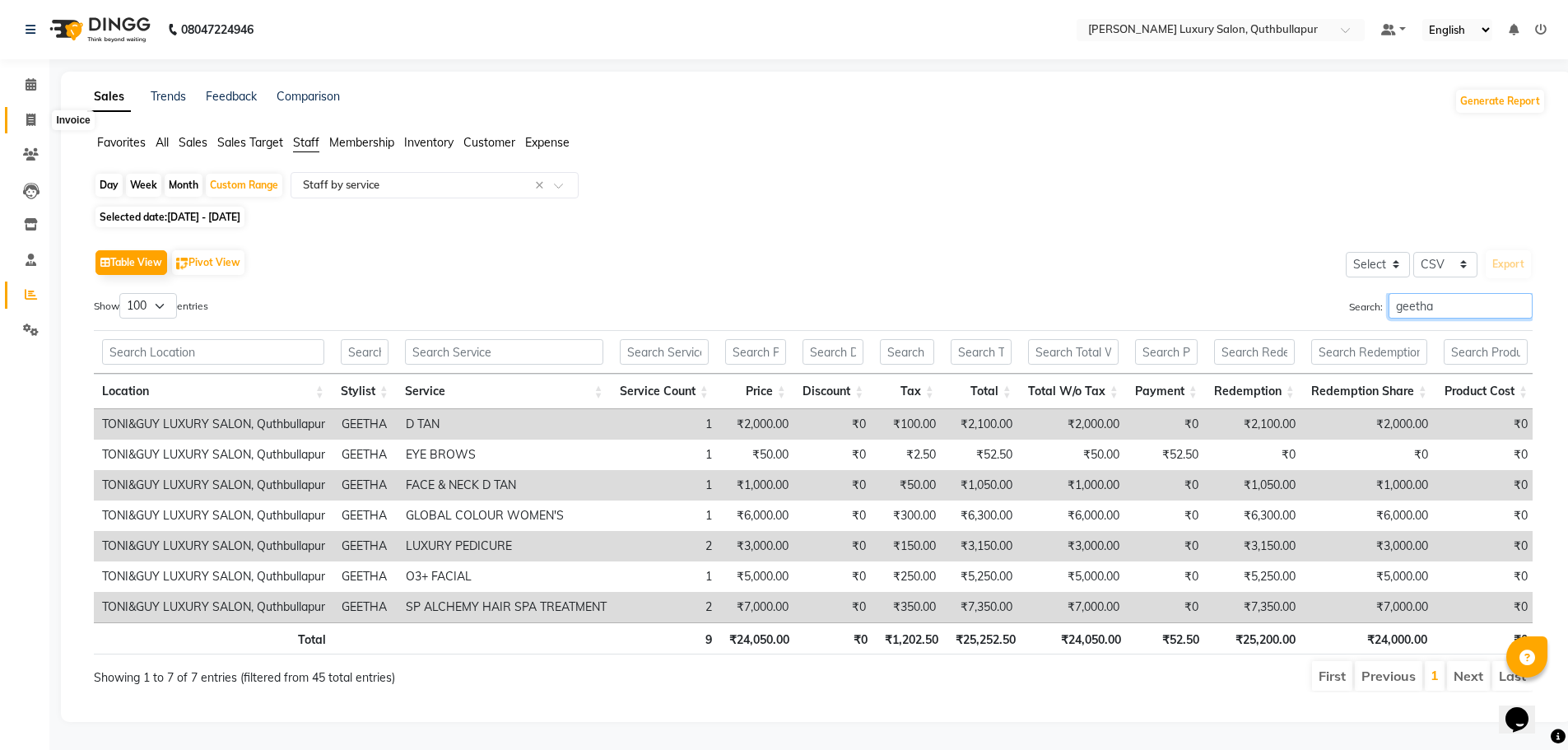
type input "geetha"
click at [38, 114] on span at bounding box center [31, 121] width 29 height 19
select select "5816"
select select "service"
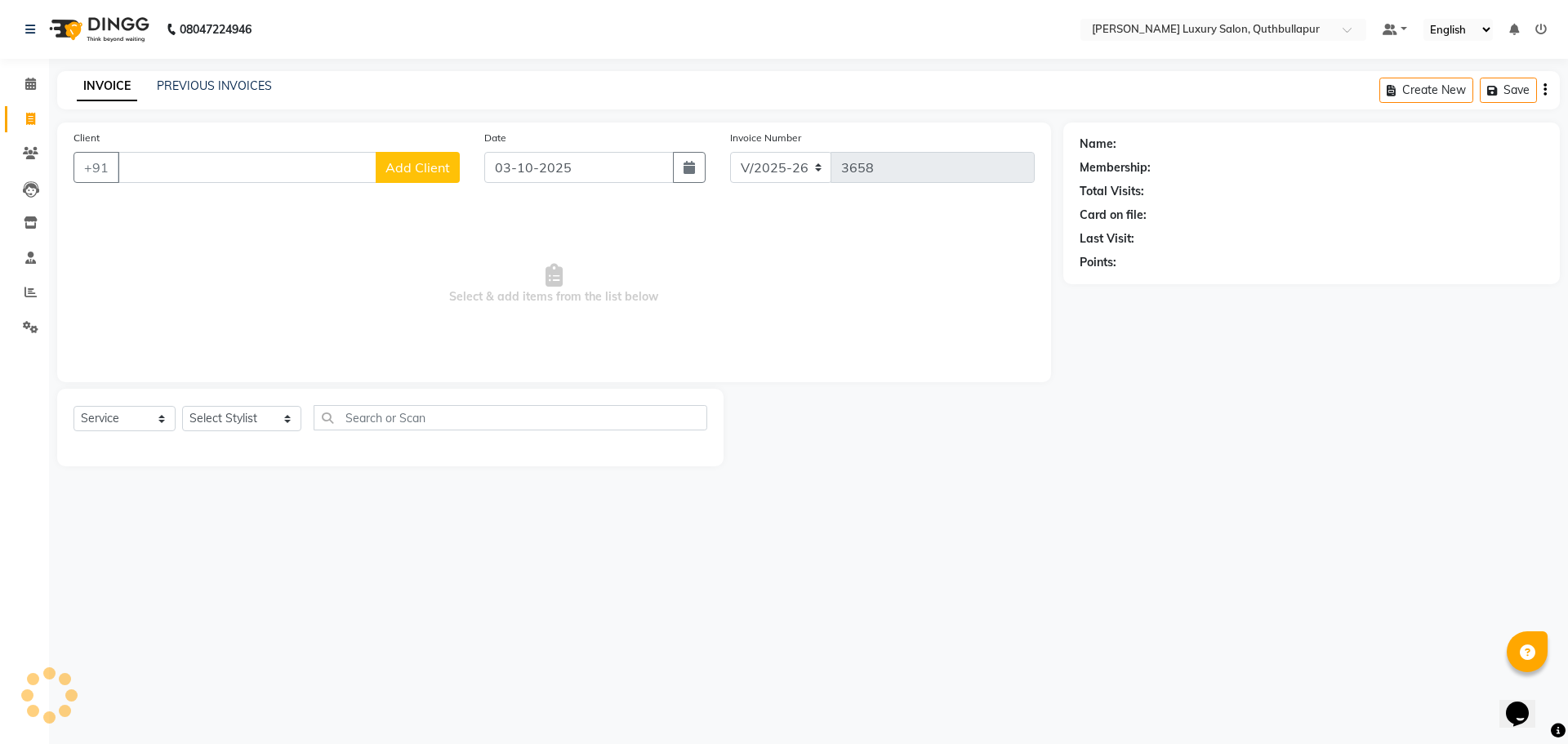
drag, startPoint x: 1216, startPoint y: 562, endPoint x: 1327, endPoint y: 718, distance: 191.5
click at [1327, 718] on div "08047224946 Select Location × Toni&guy Luxury Salon, Quthbullapur Default Panel…" at bounding box center [784, 372] width 1568 height 744
